Goal: Task Accomplishment & Management: Manage account settings

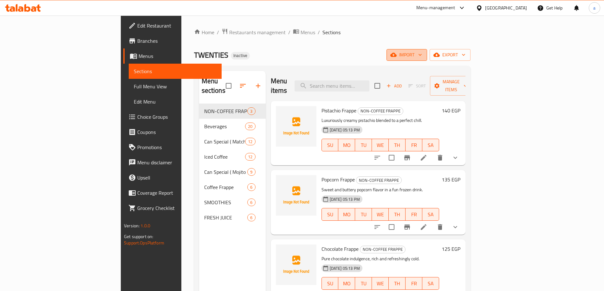
click at [423, 54] on icon "button" at bounding box center [420, 55] width 6 height 6
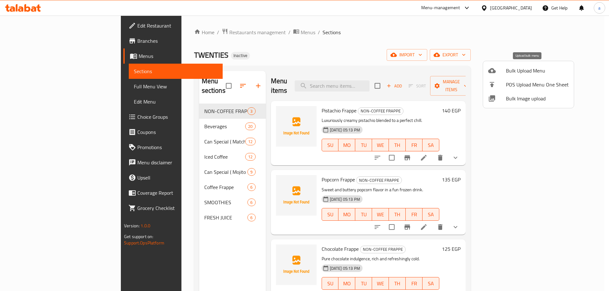
click at [542, 74] on span "Bulk Upload Menu" at bounding box center [537, 71] width 63 height 8
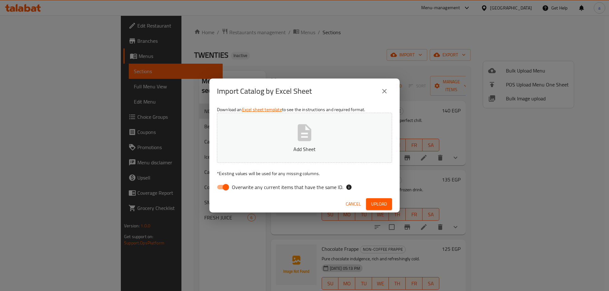
click at [227, 187] on input "Overwrite any current items that have the same ID." at bounding box center [226, 187] width 36 height 12
checkbox input "false"
click at [372, 202] on span "Upload" at bounding box center [379, 204] width 16 height 8
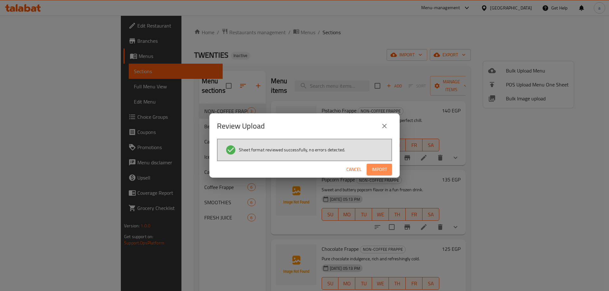
click at [374, 165] on button "Import" at bounding box center [379, 170] width 25 height 12
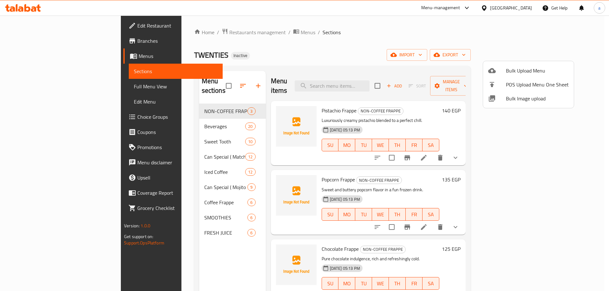
click at [150, 135] on div at bounding box center [304, 145] width 609 height 291
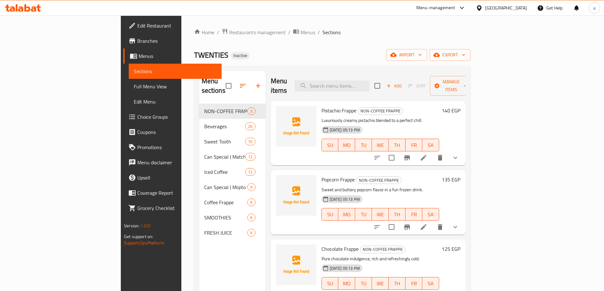
click at [134, 86] on span "Full Menu View" at bounding box center [175, 87] width 83 height 8
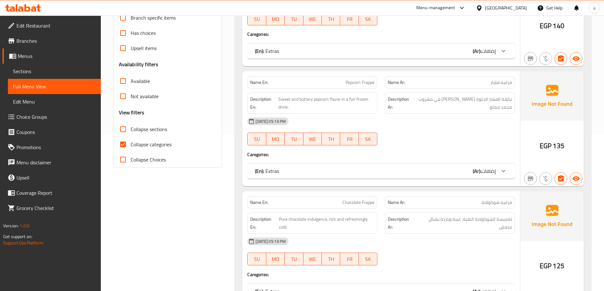
scroll to position [159, 0]
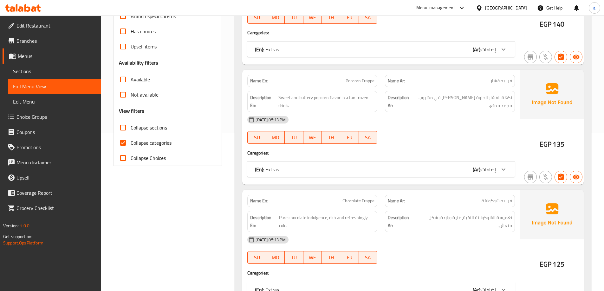
click at [121, 142] on input "Collapse categories" at bounding box center [122, 142] width 15 height 15
checkbox input "false"
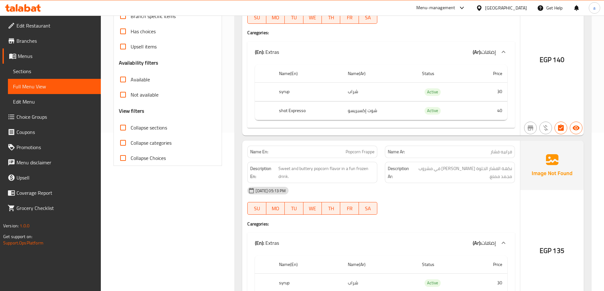
click at [124, 128] on input "Collapse sections" at bounding box center [122, 127] width 15 height 15
checkbox input "true"
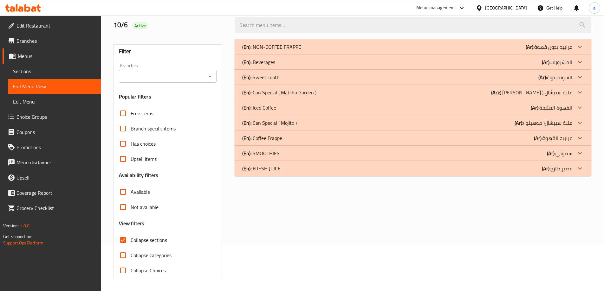
scroll to position [46, 0]
click at [580, 74] on icon at bounding box center [580, 78] width 8 height 8
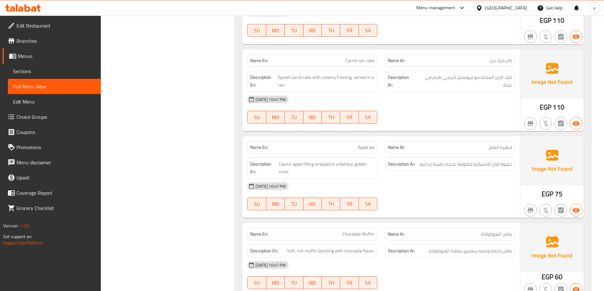
scroll to position [363, 0]
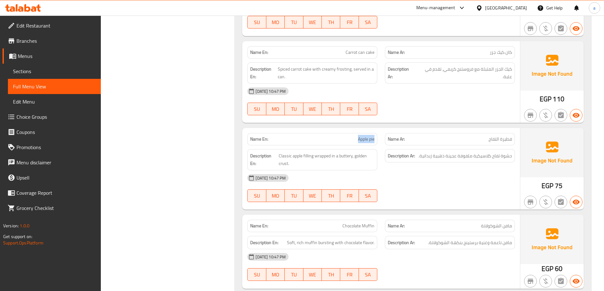
drag, startPoint x: 357, startPoint y: 133, endPoint x: 375, endPoint y: 135, distance: 17.2
click at [375, 136] on span "Apple pie" at bounding box center [366, 139] width 16 height 7
copy span "Apple pie"
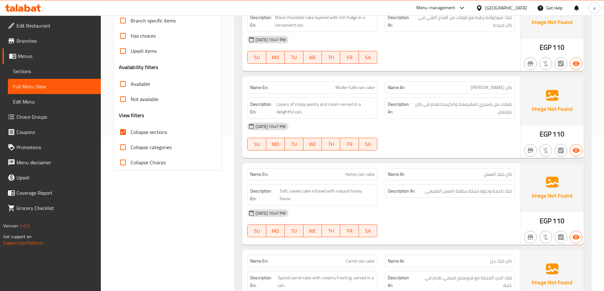
scroll to position [119, 0]
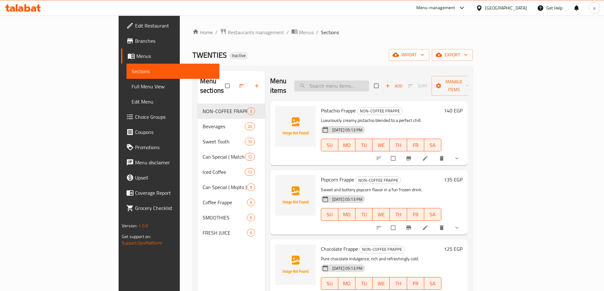
click at [363, 82] on input "search" at bounding box center [331, 86] width 75 height 11
paste input "Apple pie"
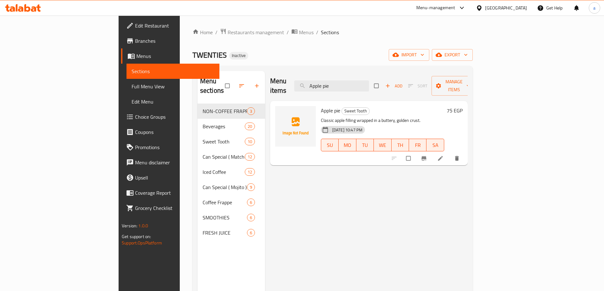
type input "Apple pie"
click at [444, 155] on icon at bounding box center [440, 158] width 6 height 6
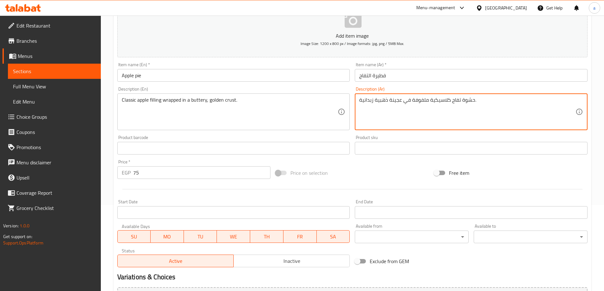
scroll to position [95, 0]
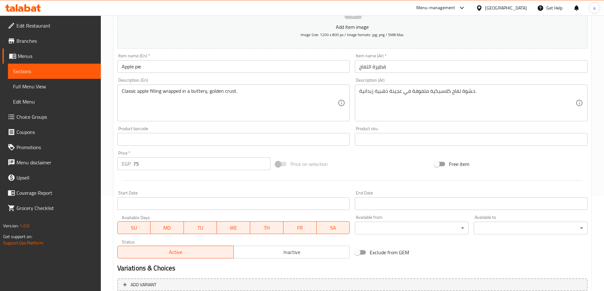
click at [358, 91] on div "حشوة تفاح كلاسيكية ملفوفة في عجينة ذهبية زبدانية. Description (Ar)" at bounding box center [471, 103] width 233 height 37
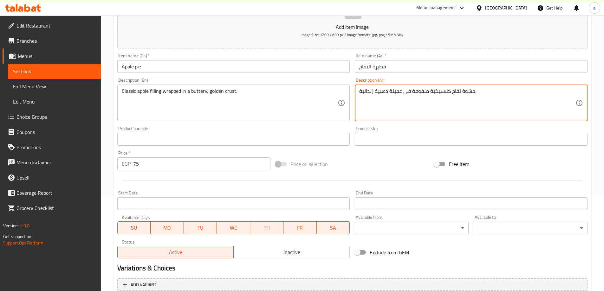
click at [360, 91] on textarea "حشوة تفاح كلاسيكية ملفوفة في عجينة ذهبية زبدانية." at bounding box center [467, 103] width 216 height 30
click at [484, 93] on textarea "حشوة تفاح كلاسيكية ملفوفة في عجينة ذهبية زبدانية." at bounding box center [467, 103] width 216 height 30
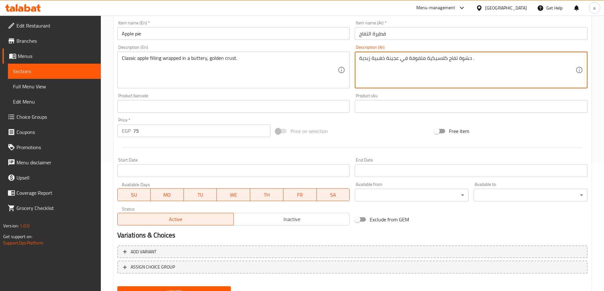
scroll to position [157, 0]
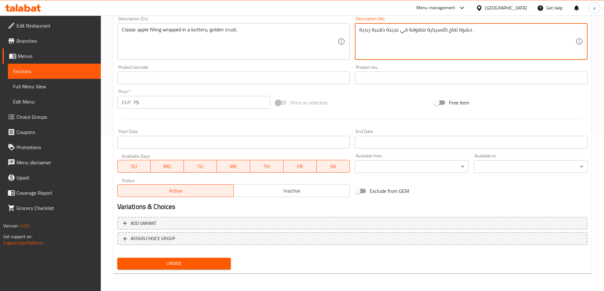
type textarea "حشوة تفاح كلاسيكية ملفوفة في عجينة ذهبية زبدية ."
click at [180, 264] on span "Update" at bounding box center [174, 264] width 104 height 8
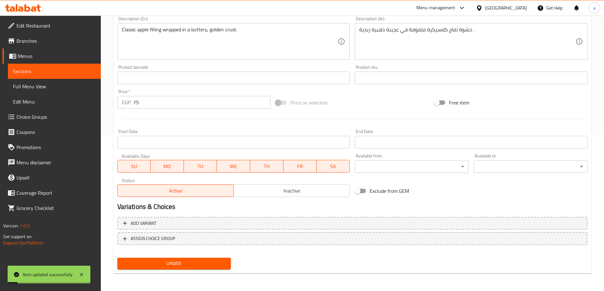
click at [86, 69] on span "Sections" at bounding box center [54, 72] width 83 height 8
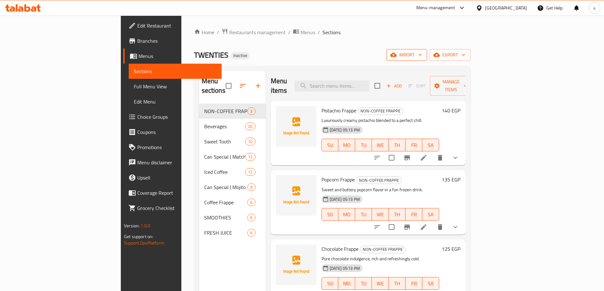
click at [422, 52] on span "import" at bounding box center [407, 55] width 30 height 8
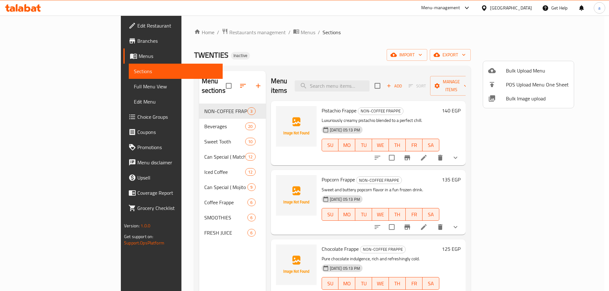
click at [567, 55] on div at bounding box center [304, 145] width 609 height 291
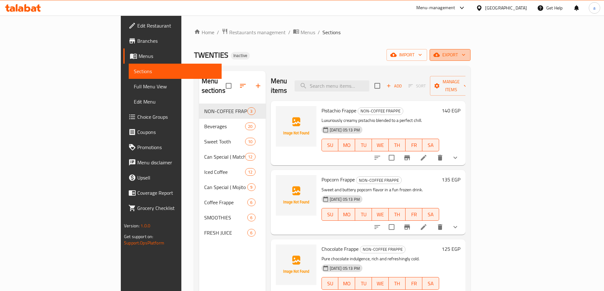
click at [466, 55] on span "export" at bounding box center [450, 55] width 31 height 8
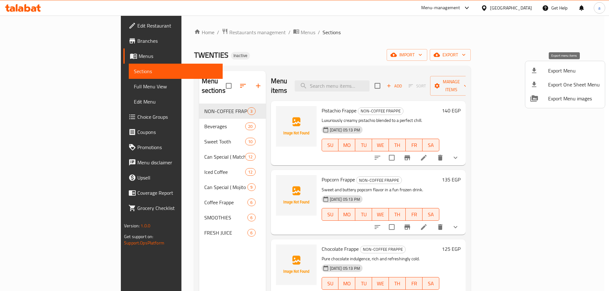
click at [558, 71] on span "Export Menu" at bounding box center [574, 71] width 52 height 8
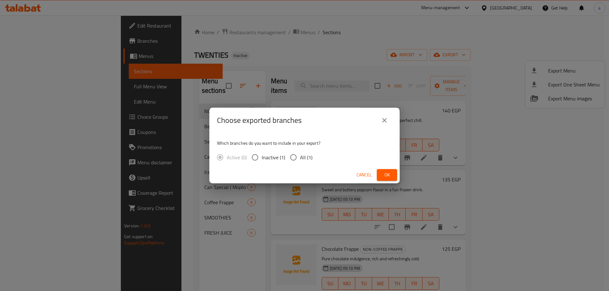
click at [292, 156] on input "All (1)" at bounding box center [293, 157] width 13 height 13
radio input "true"
click at [383, 173] on span "Ok" at bounding box center [387, 175] width 10 height 8
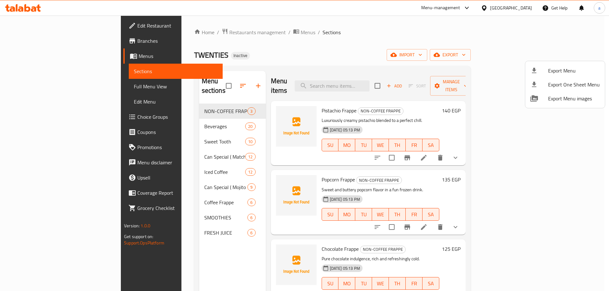
click at [349, 34] on div at bounding box center [304, 145] width 609 height 291
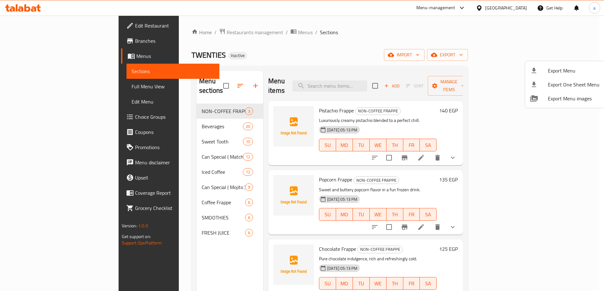
click at [349, 34] on ol "Home / Restaurants management / Menus / Sections" at bounding box center [330, 32] width 277 height 8
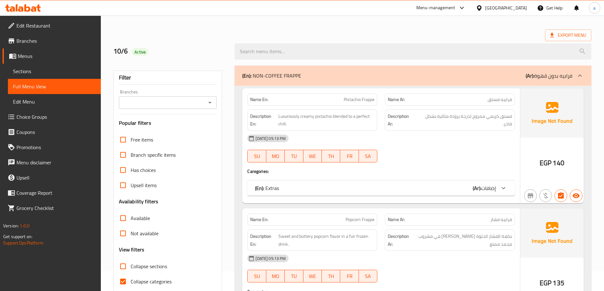
scroll to position [63, 0]
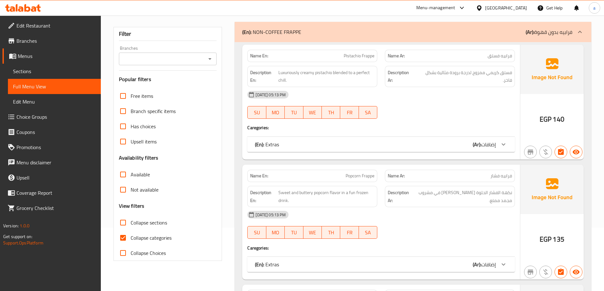
click at [122, 238] on input "Collapse categories" at bounding box center [122, 238] width 15 height 15
checkbox input "false"
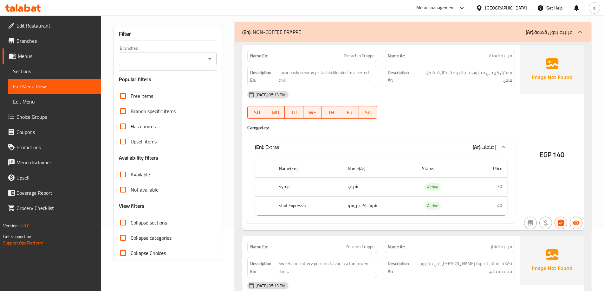
click at [126, 224] on input "Collapse sections" at bounding box center [122, 222] width 15 height 15
checkbox input "true"
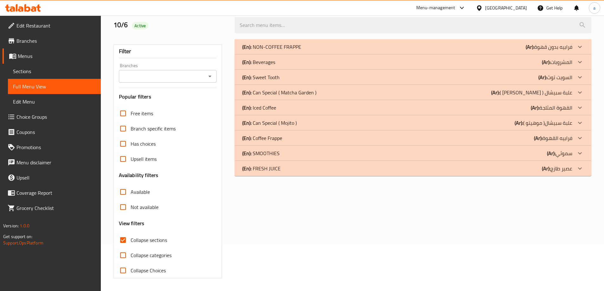
scroll to position [46, 0]
click at [580, 77] on icon at bounding box center [580, 78] width 8 height 8
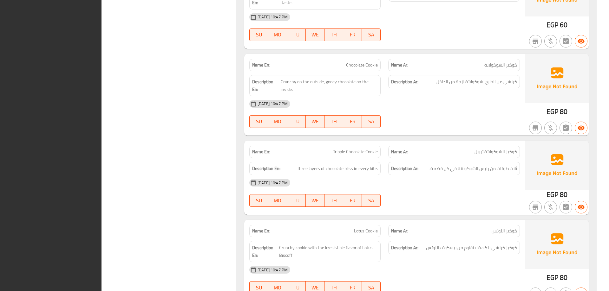
scroll to position [808, 0]
